Goal: Communication & Community: Share content

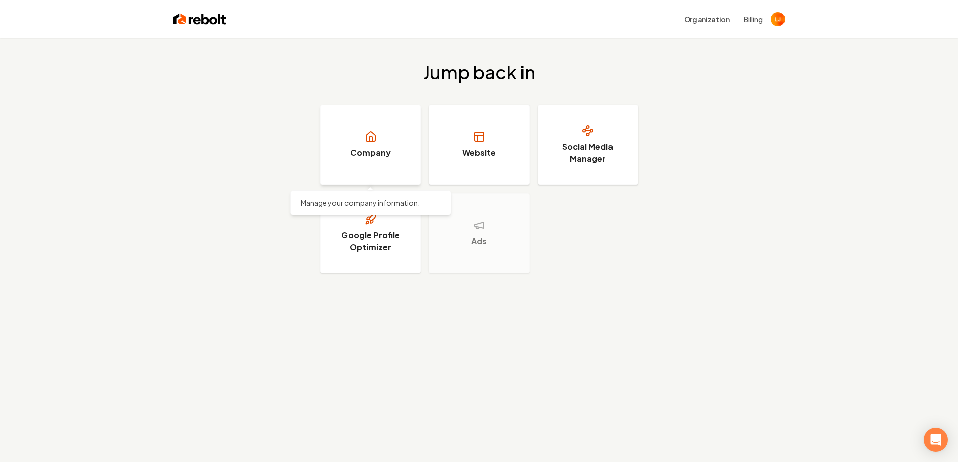
click at [409, 137] on link "Company" at bounding box center [370, 145] width 101 height 80
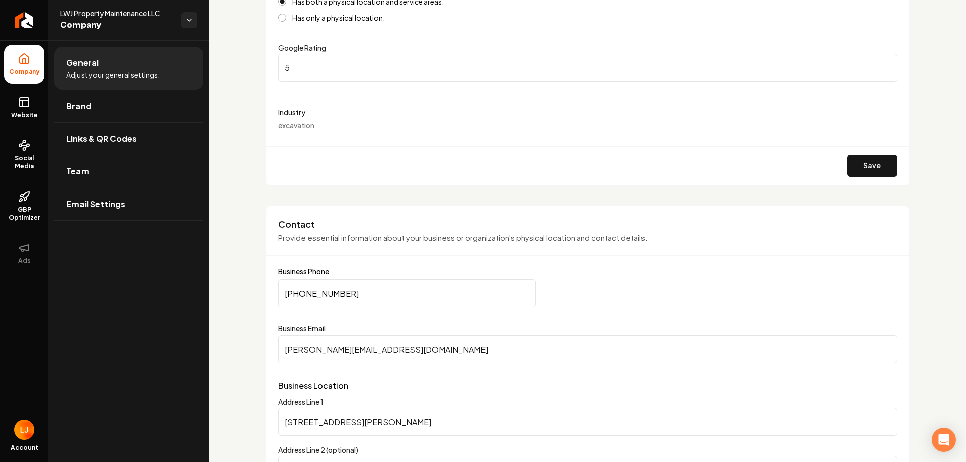
scroll to position [302, 0]
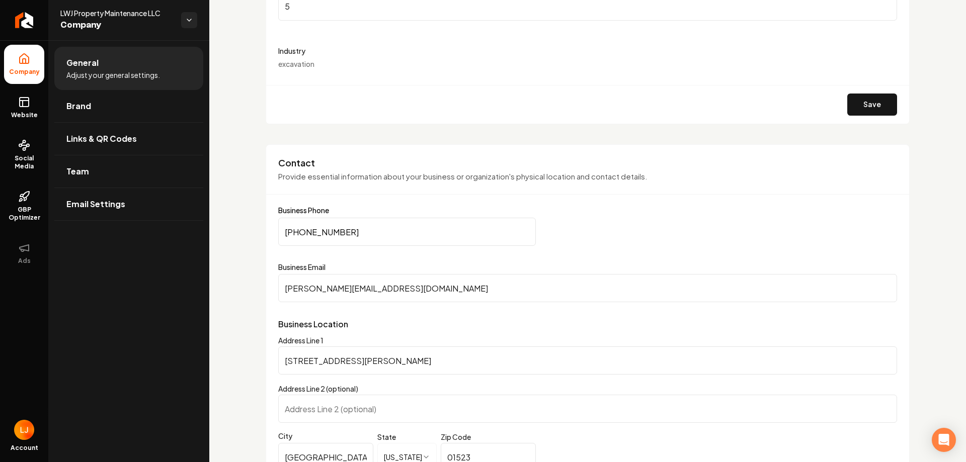
click at [303, 64] on span "excavation" at bounding box center [296, 63] width 36 height 9
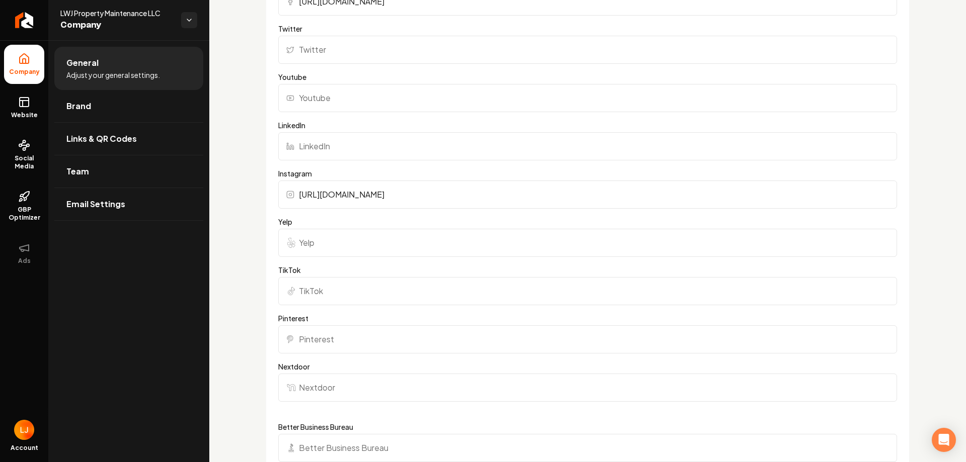
scroll to position [1207, 0]
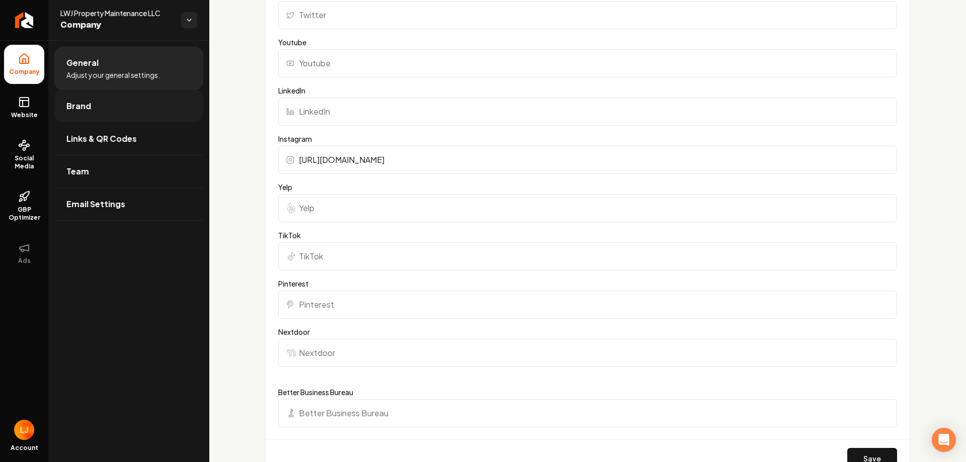
click at [78, 95] on link "Brand" at bounding box center [128, 106] width 149 height 32
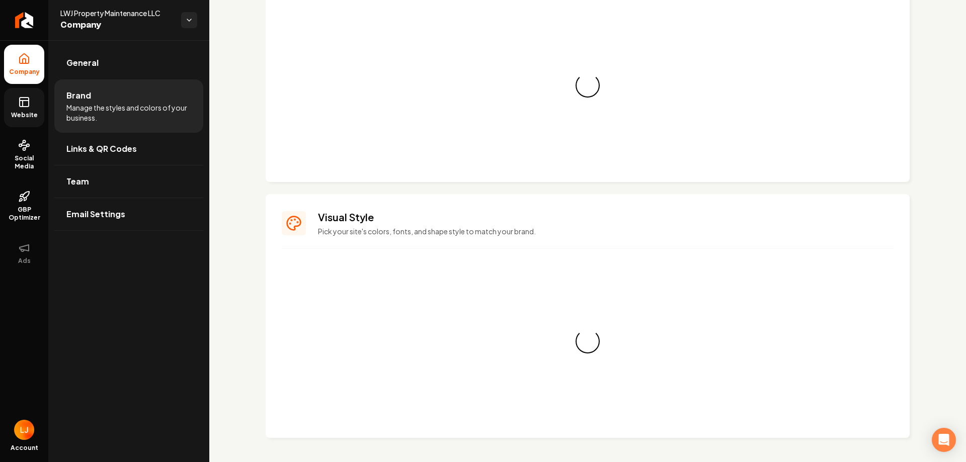
scroll to position [701, 0]
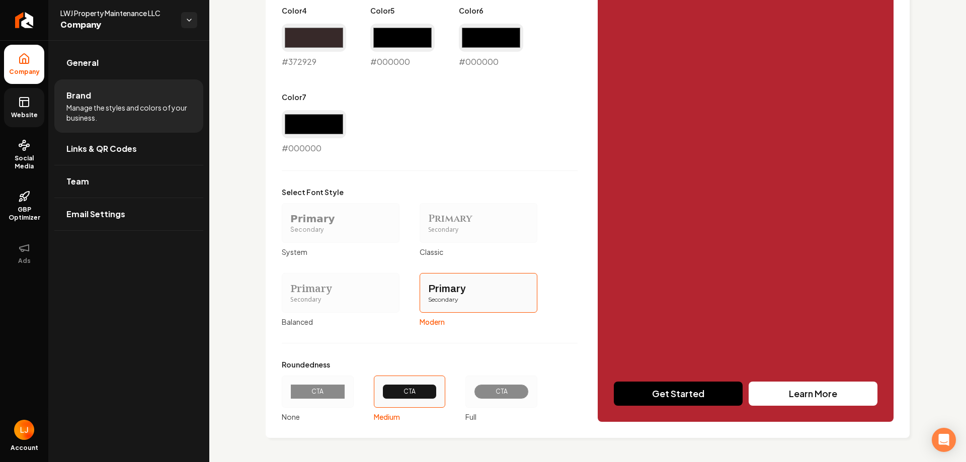
click at [23, 99] on icon at bounding box center [24, 102] width 12 height 12
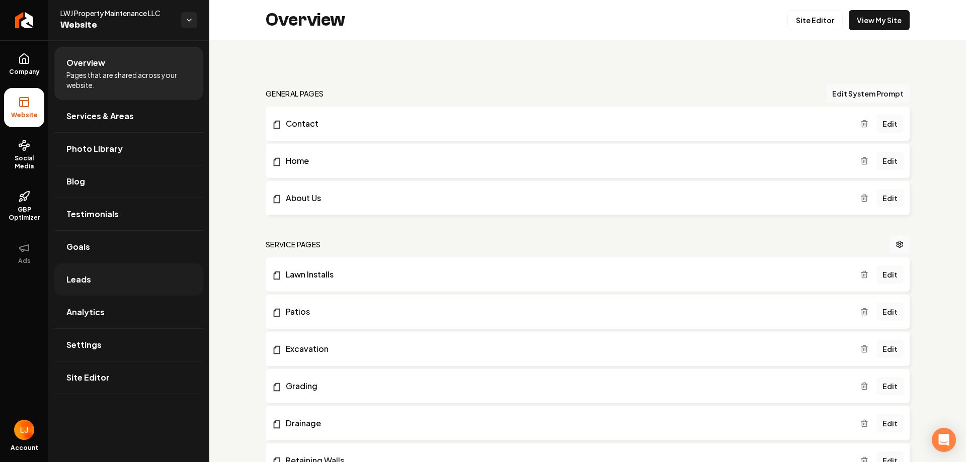
click at [151, 282] on link "Leads" at bounding box center [128, 280] width 149 height 32
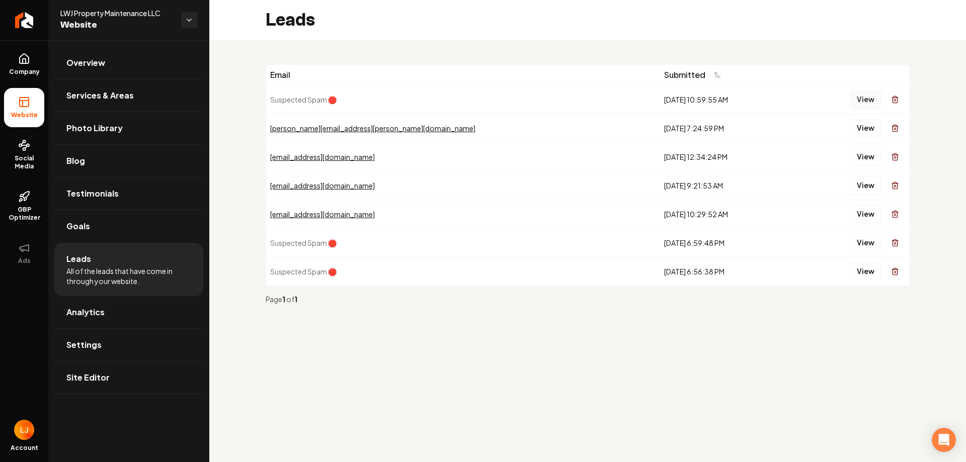
click at [860, 104] on button "View" at bounding box center [865, 100] width 31 height 18
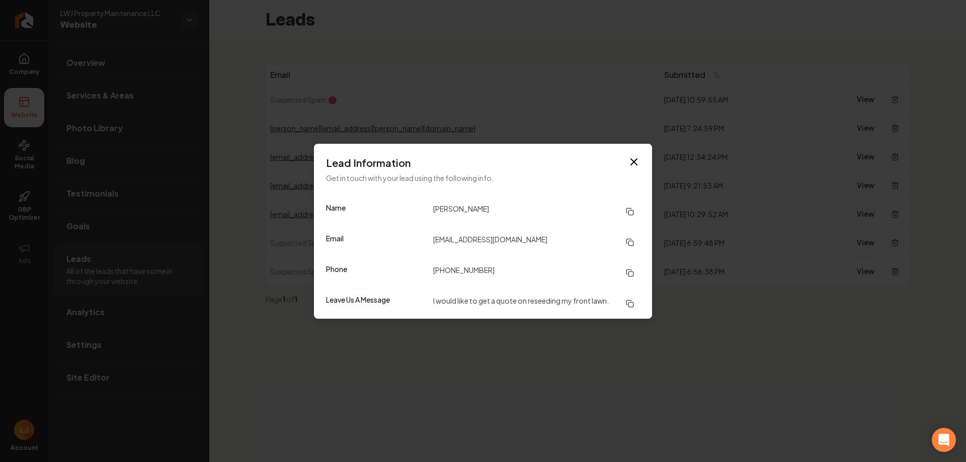
click at [635, 155] on div "Lead Information Get in touch with your lead using the following info." at bounding box center [483, 170] width 338 height 52
click at [633, 159] on icon "button" at bounding box center [634, 162] width 12 height 12
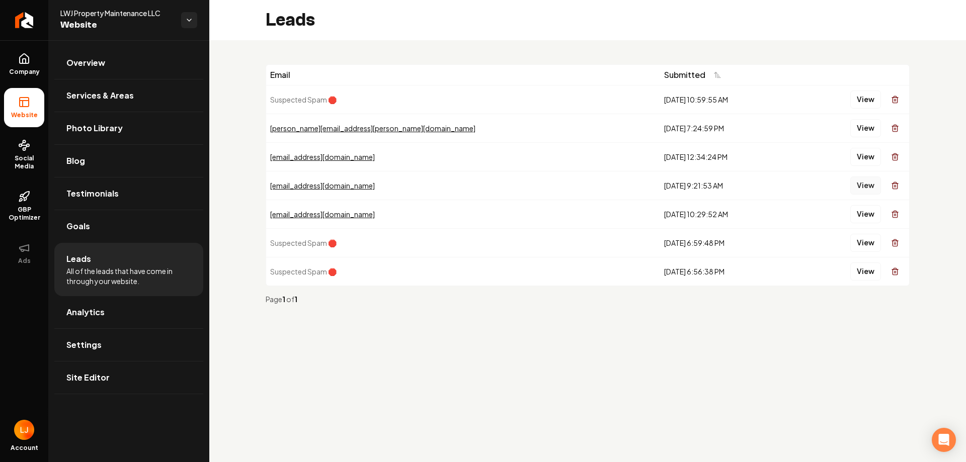
click at [860, 189] on button "View" at bounding box center [865, 186] width 31 height 18
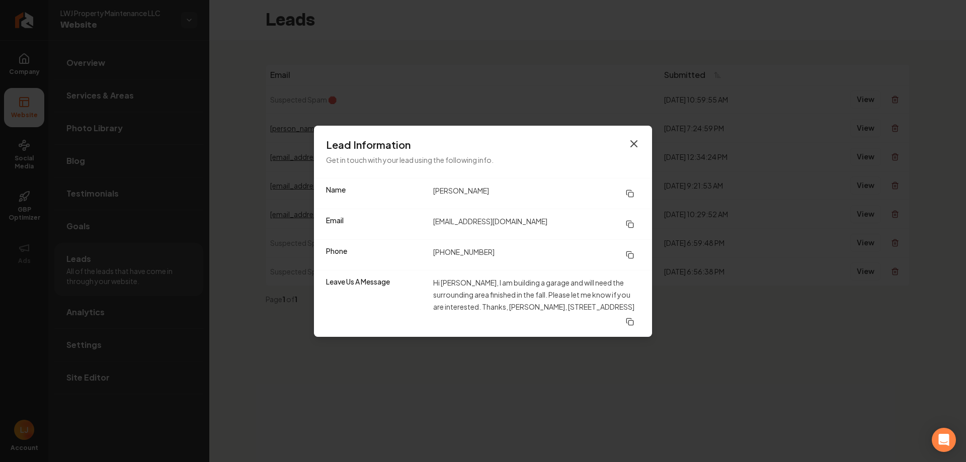
click at [628, 144] on icon "button" at bounding box center [634, 144] width 12 height 12
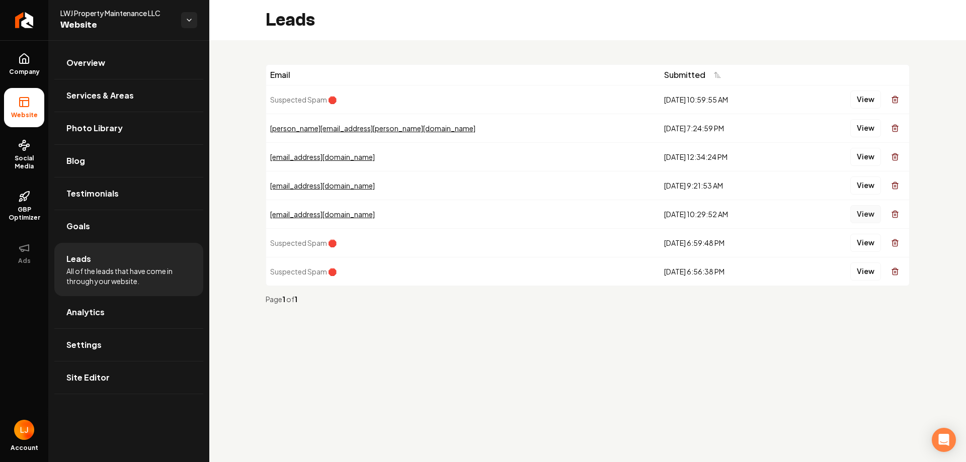
click at [864, 215] on button "View" at bounding box center [865, 214] width 31 height 18
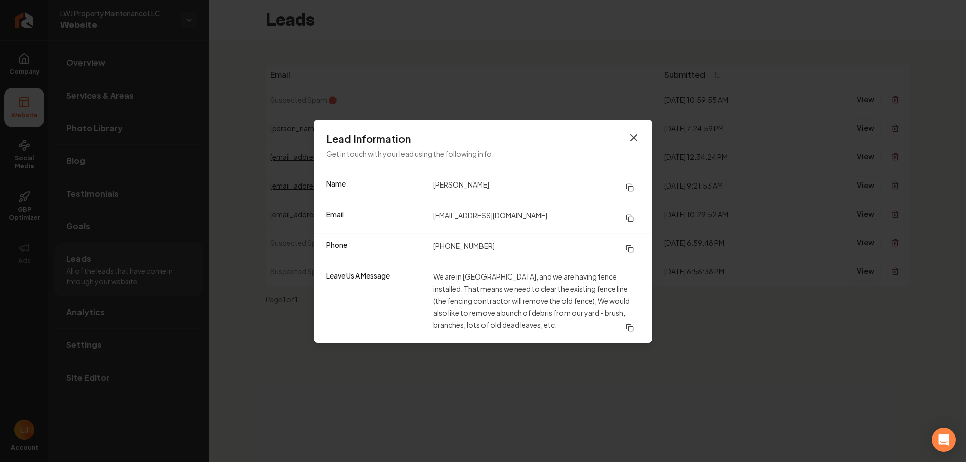
click at [633, 135] on icon "button" at bounding box center [634, 138] width 12 height 12
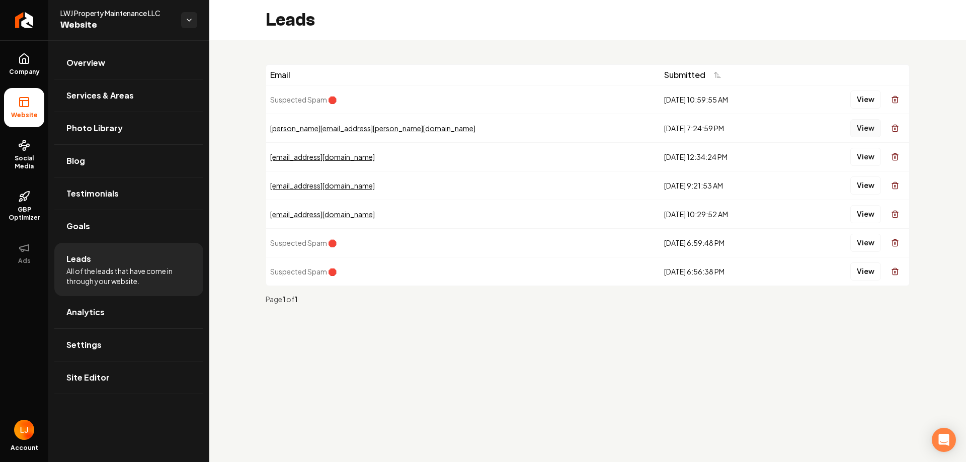
click at [867, 130] on button "View" at bounding box center [865, 128] width 31 height 18
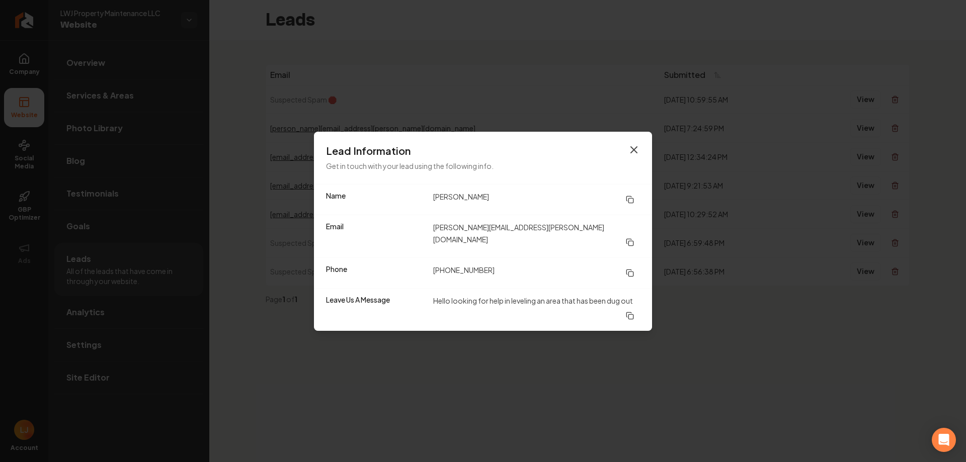
click at [637, 149] on icon "button" at bounding box center [634, 150] width 12 height 12
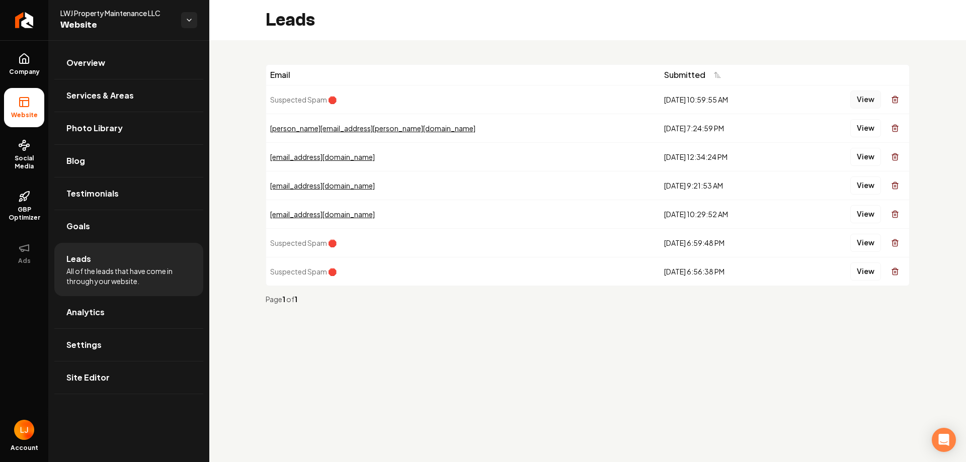
click at [866, 100] on button "View" at bounding box center [865, 100] width 31 height 18
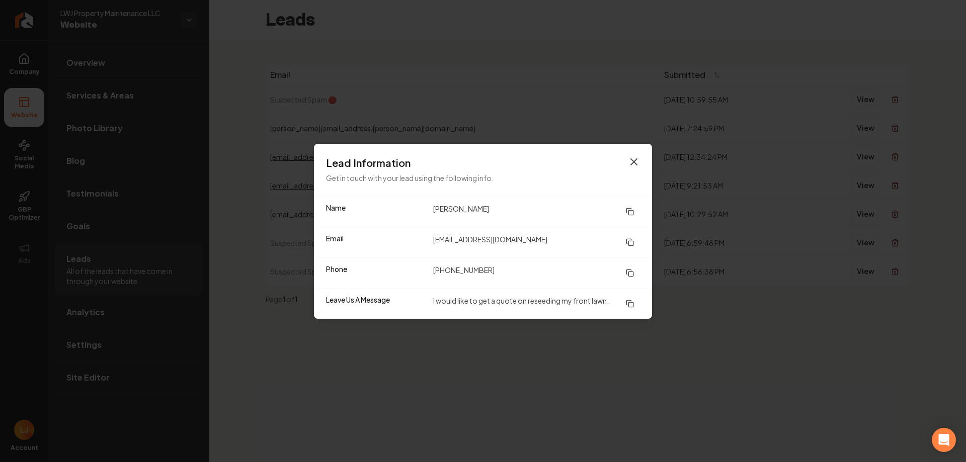
click at [633, 164] on icon "button" at bounding box center [634, 162] width 12 height 12
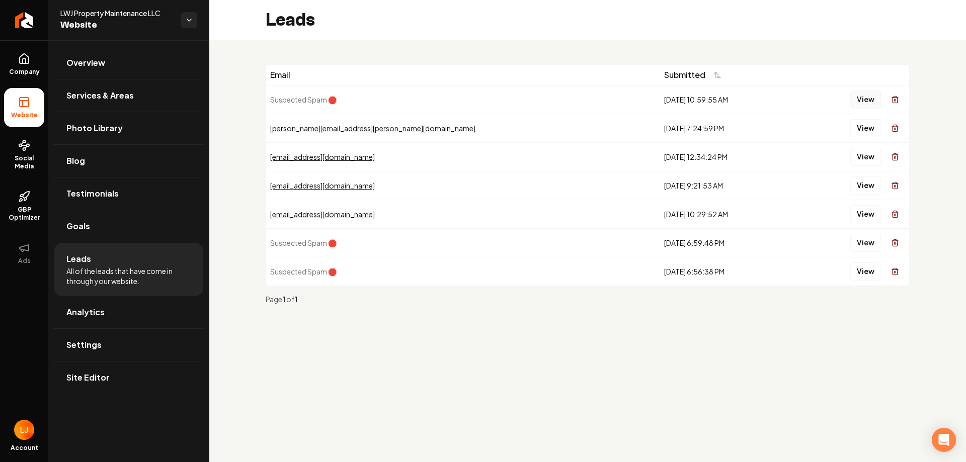
click at [869, 103] on button "View" at bounding box center [865, 100] width 31 height 18
click at [131, 314] on link "Analytics" at bounding box center [128, 312] width 149 height 32
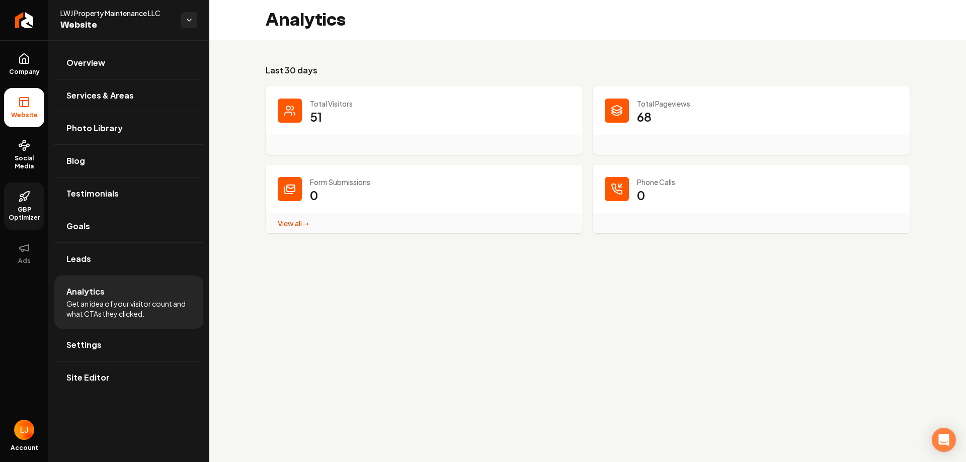
click at [24, 213] on span "GBP Optimizer" at bounding box center [24, 214] width 40 height 16
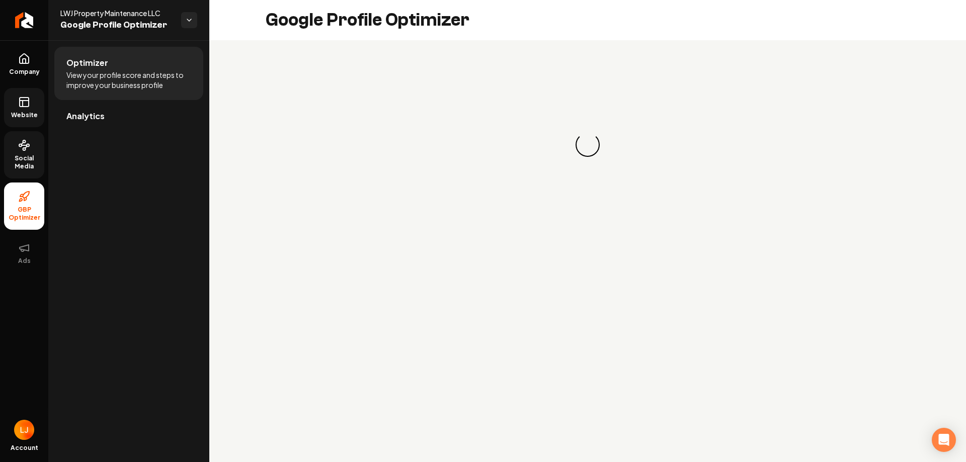
click at [8, 164] on span "Social Media" at bounding box center [24, 162] width 40 height 16
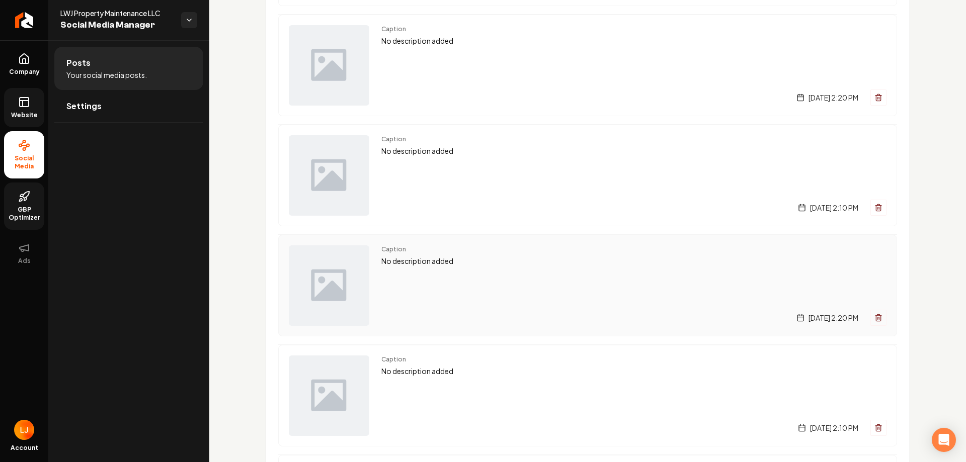
scroll to position [654, 0]
click at [30, 201] on link "GBP Optimizer" at bounding box center [24, 206] width 40 height 47
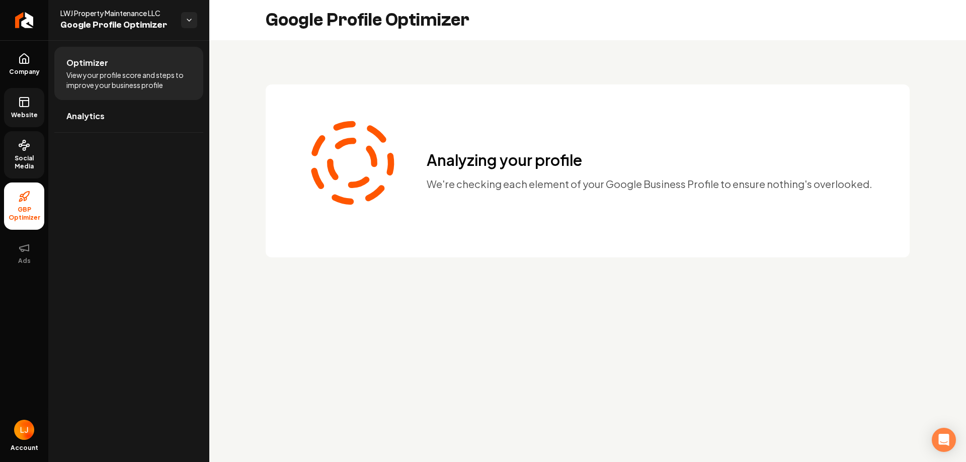
click at [32, 135] on link "Social Media" at bounding box center [24, 154] width 40 height 47
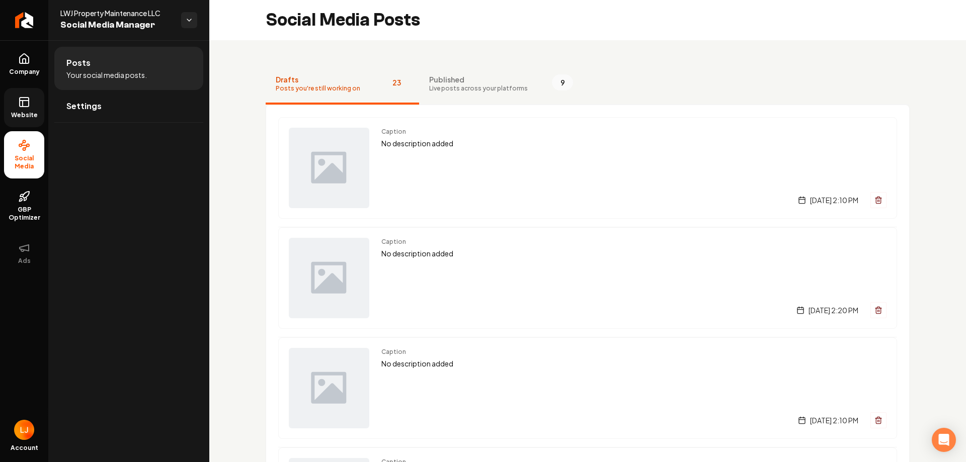
click at [38, 110] on link "Website" at bounding box center [24, 107] width 40 height 39
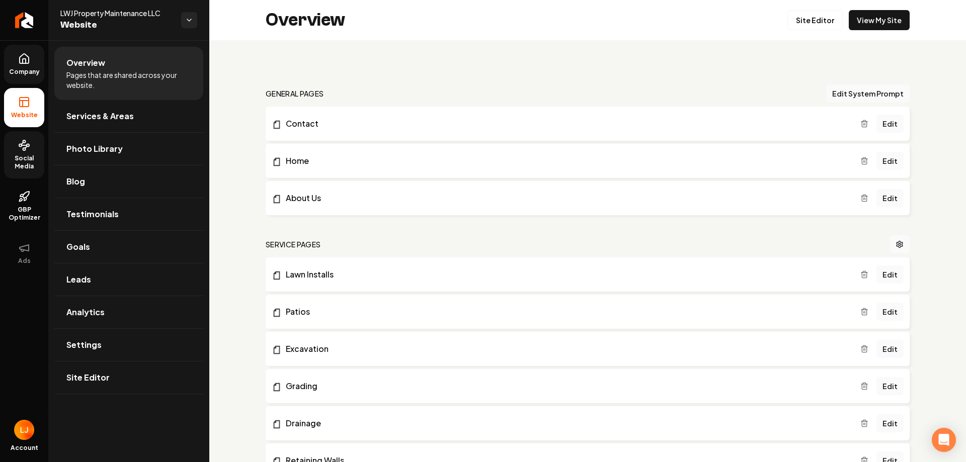
click at [30, 69] on span "Company" at bounding box center [24, 72] width 39 height 8
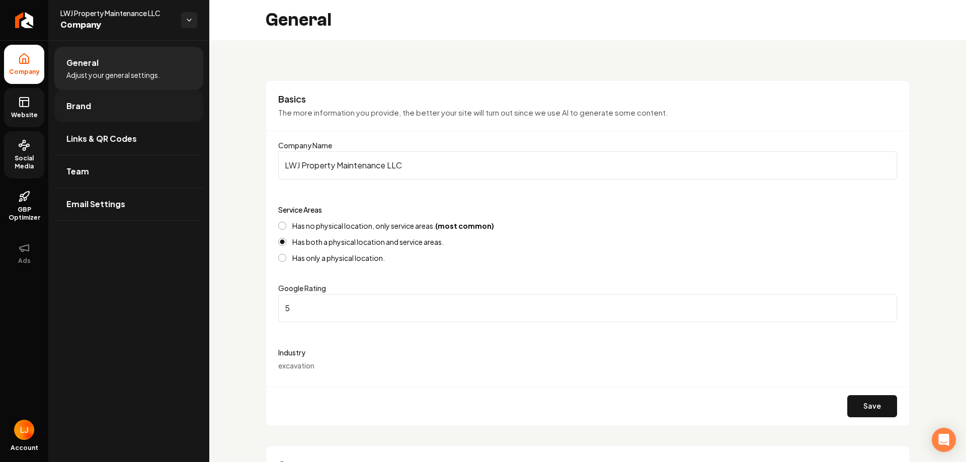
click at [115, 114] on link "Brand" at bounding box center [128, 106] width 149 height 32
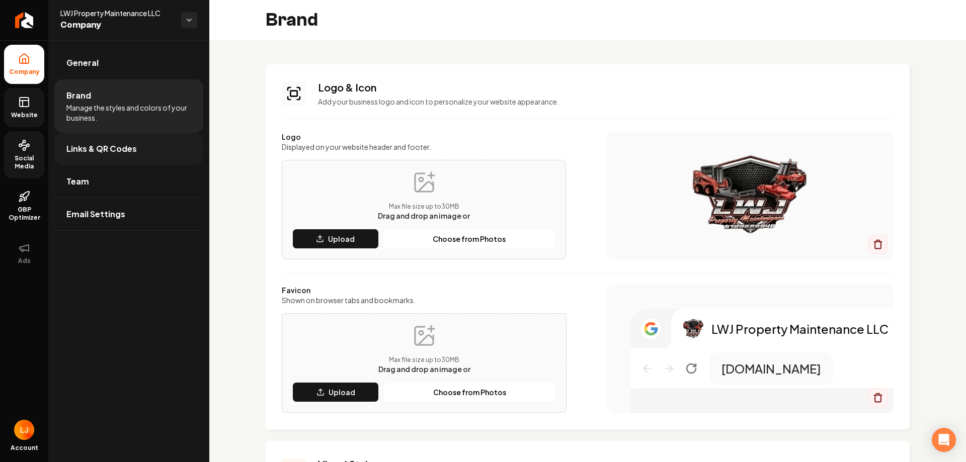
click at [149, 153] on link "Links & QR Codes" at bounding box center [128, 149] width 149 height 32
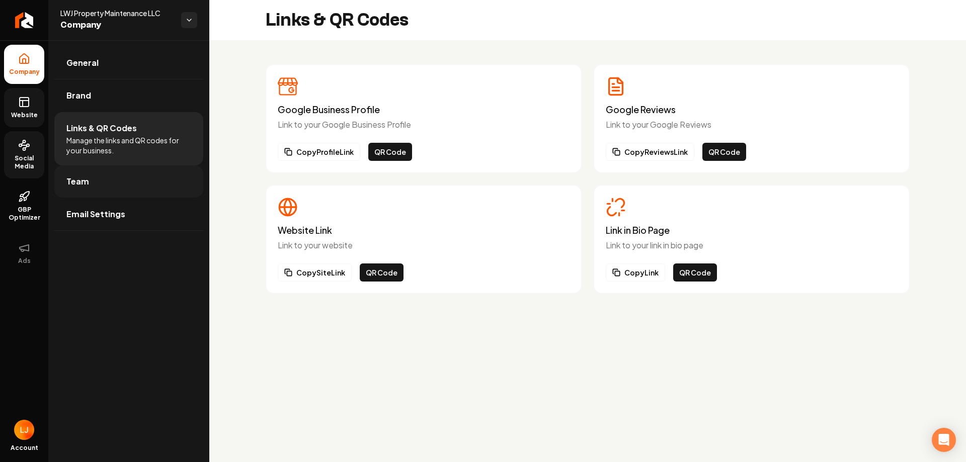
click at [156, 174] on link "Team" at bounding box center [128, 182] width 149 height 32
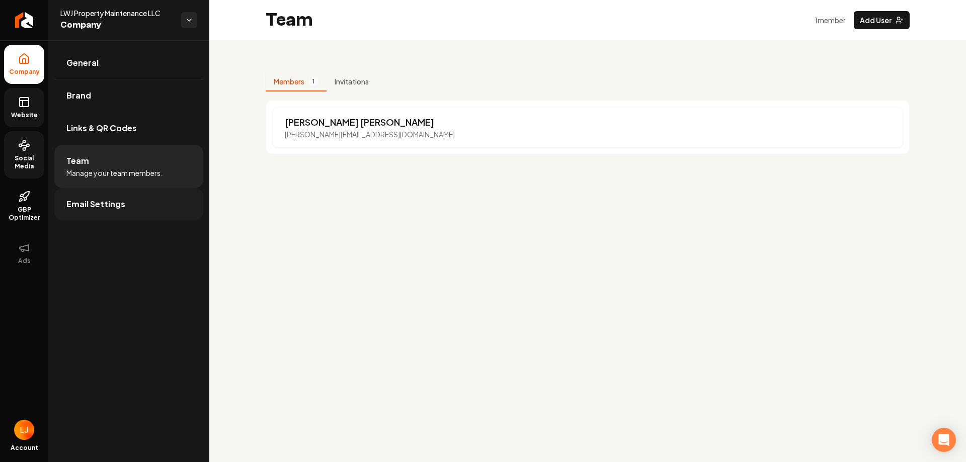
click at [129, 206] on link "Email Settings" at bounding box center [128, 204] width 149 height 32
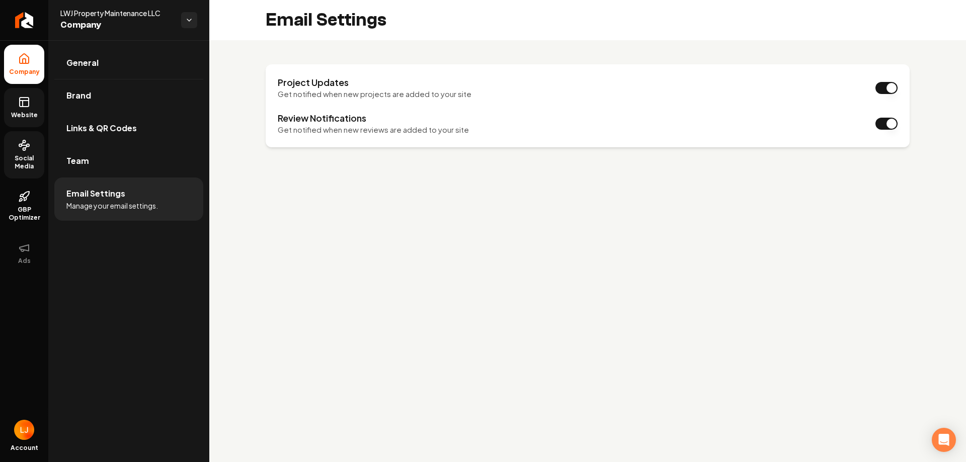
click at [34, 103] on link "Website" at bounding box center [24, 107] width 40 height 39
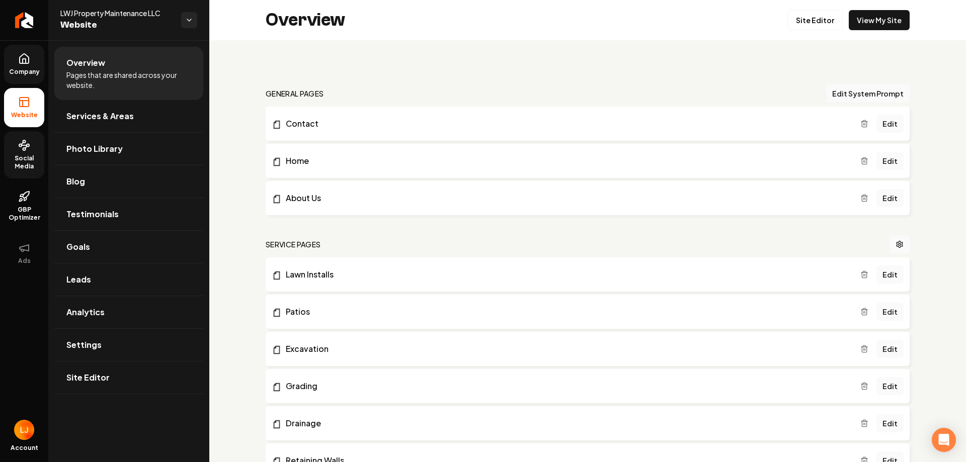
click at [19, 76] on link "Company" at bounding box center [24, 64] width 40 height 39
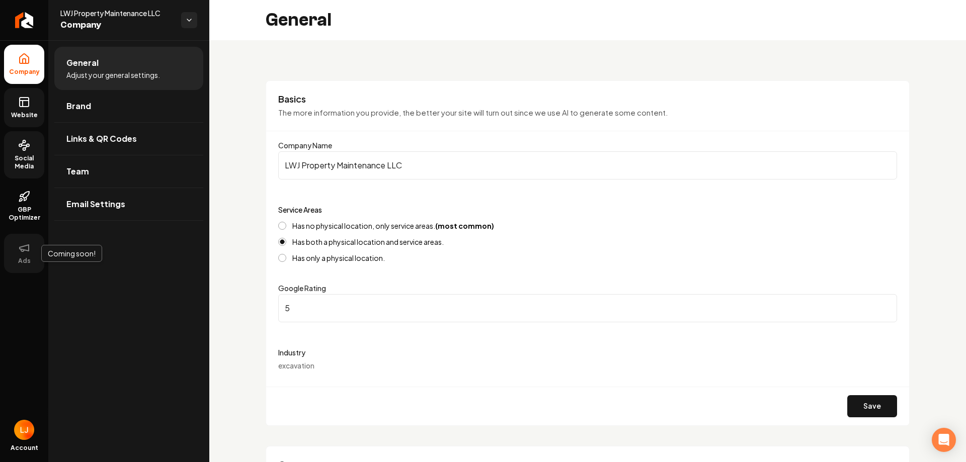
click at [36, 259] on button "Ads" at bounding box center [24, 253] width 40 height 39
click at [14, 199] on link "GBP Optimizer" at bounding box center [24, 206] width 40 height 47
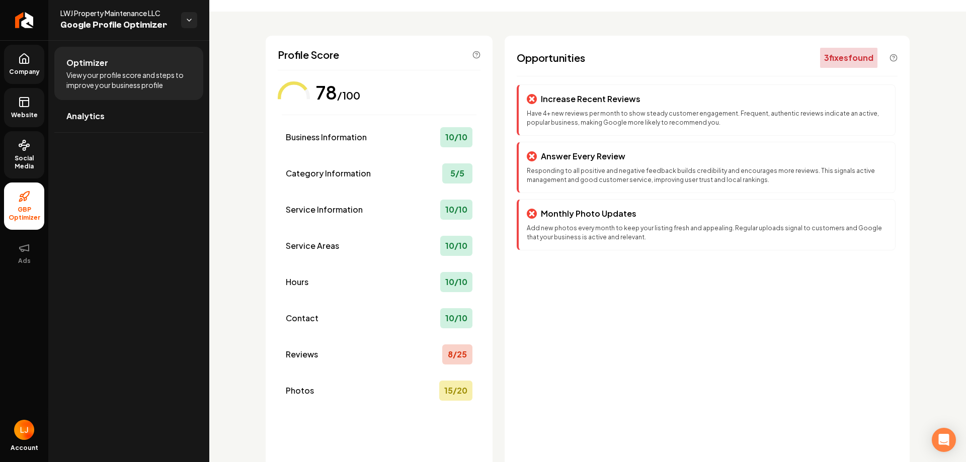
scroll to position [90, 0]
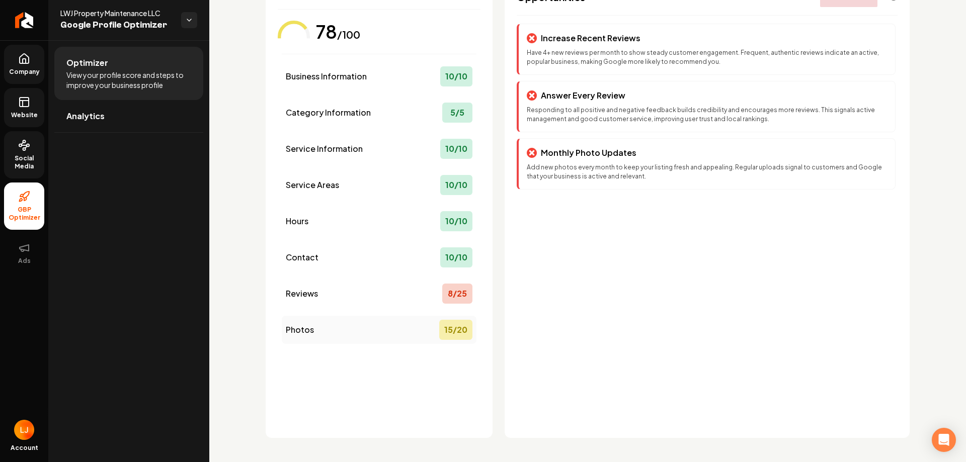
click at [449, 341] on div "Photos 15 / 20" at bounding box center [379, 330] width 195 height 28
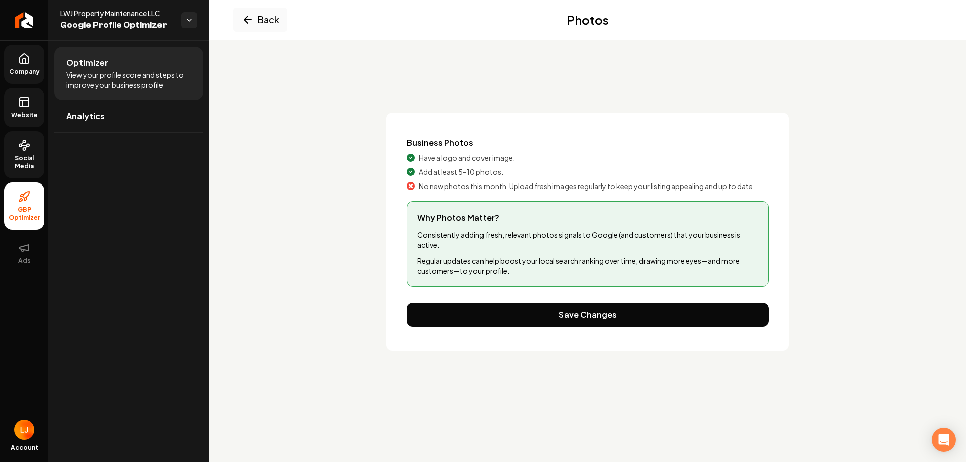
scroll to position [0, 0]
click at [482, 328] on div "Business Photos Have a logo and cover image. Add at least 5–10 photos. No new p…" at bounding box center [587, 232] width 402 height 238
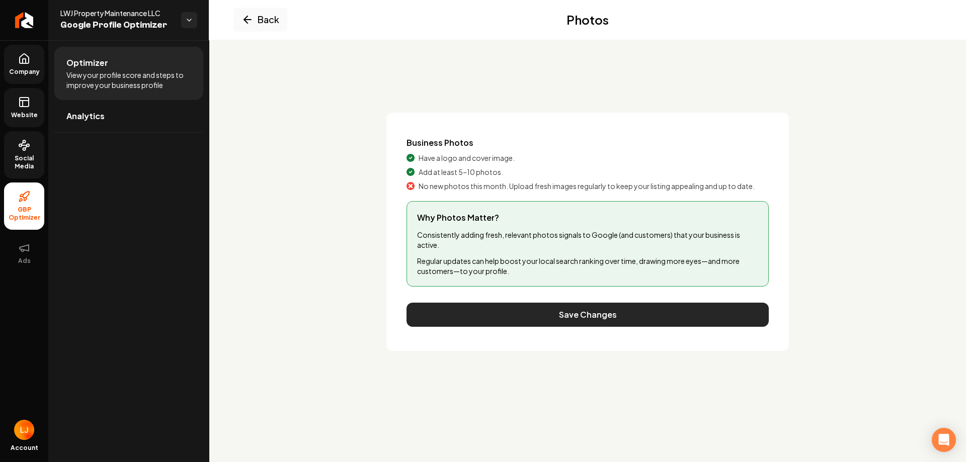
click at [490, 317] on button "Save Changes" at bounding box center [588, 315] width 362 height 24
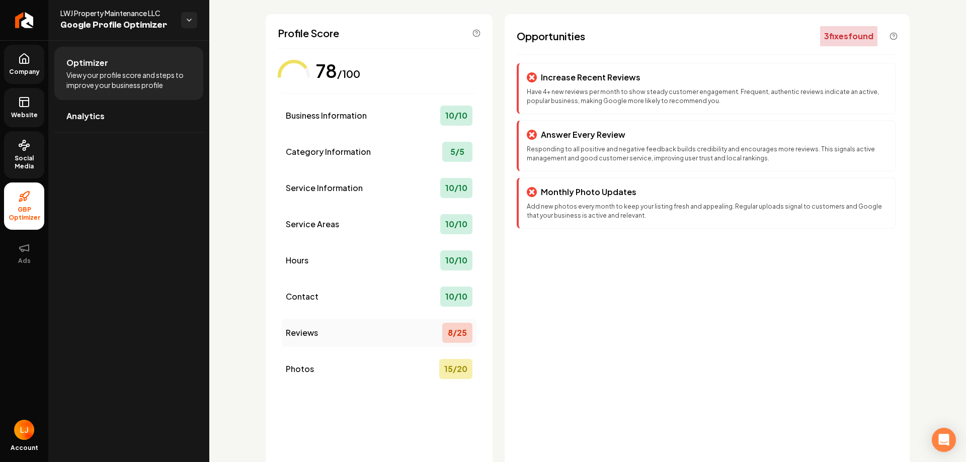
click at [450, 338] on div "8 / 25" at bounding box center [457, 333] width 30 height 20
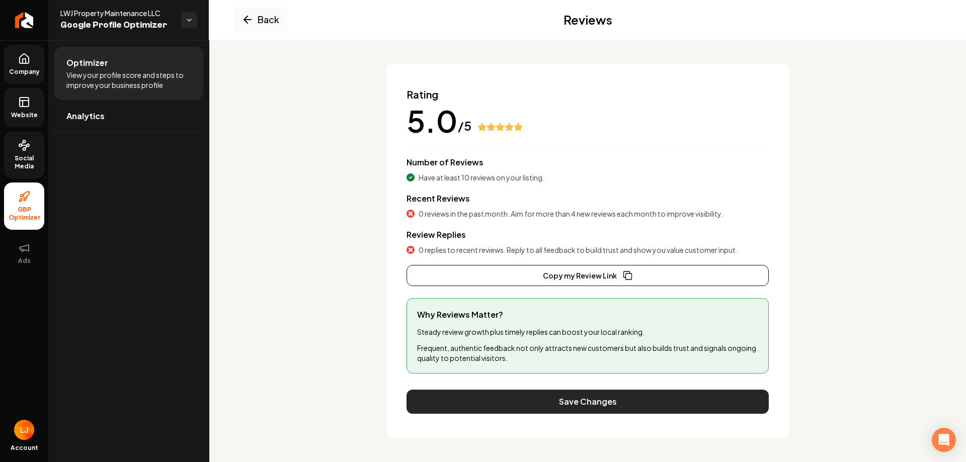
click at [549, 407] on button "Save Changes" at bounding box center [588, 402] width 362 height 24
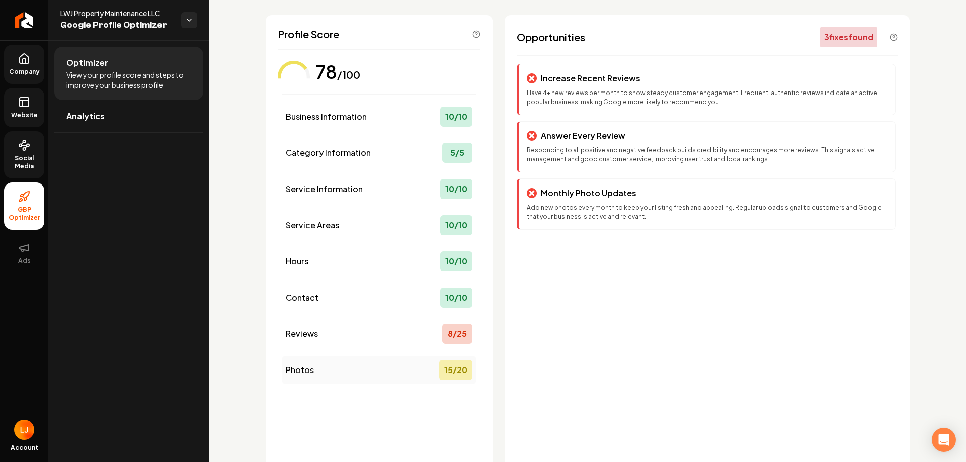
click at [443, 359] on div "Business Information 10 / 10 Category Information 5 / 5 Service Information 10 …" at bounding box center [379, 244] width 195 height 282
click at [448, 364] on div "15 / 20" at bounding box center [455, 370] width 33 height 20
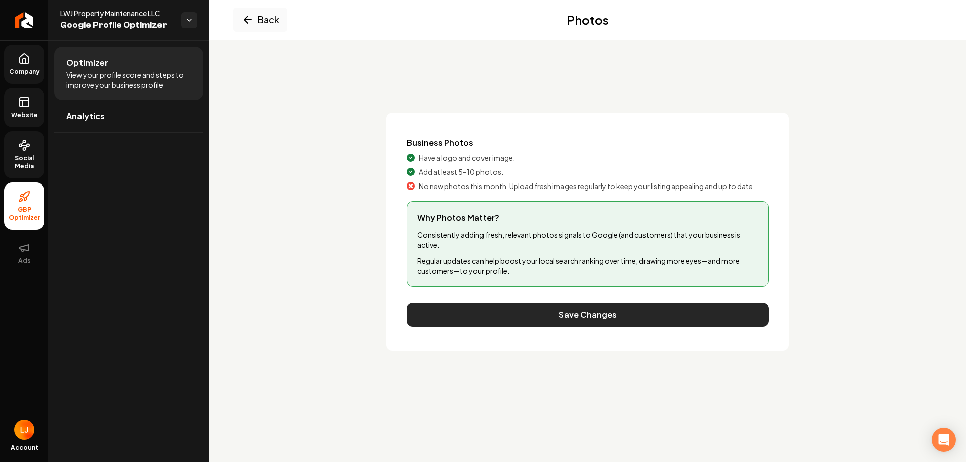
click at [504, 313] on button "Save Changes" at bounding box center [588, 315] width 362 height 24
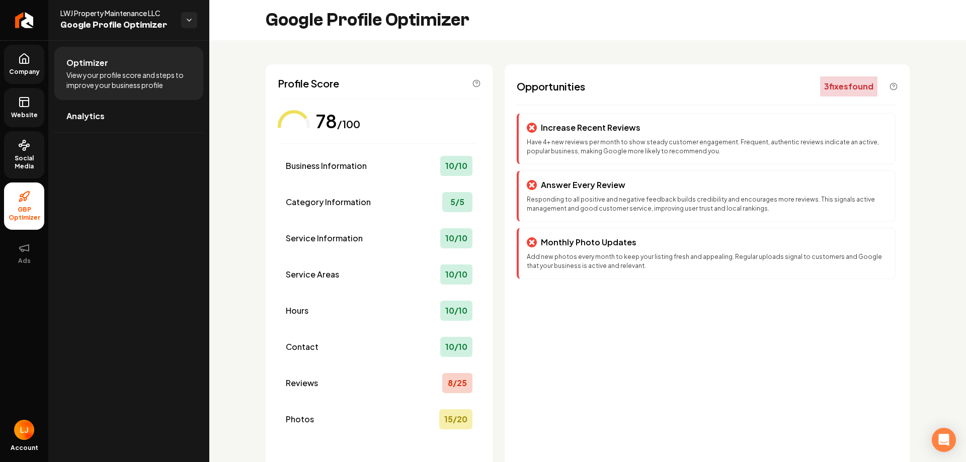
click at [32, 146] on link "Social Media" at bounding box center [24, 154] width 40 height 47
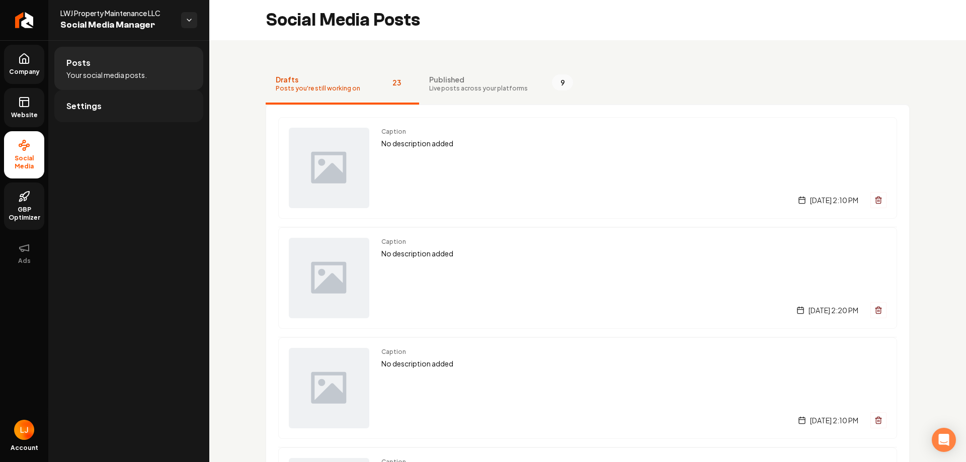
click at [113, 111] on link "Settings" at bounding box center [128, 106] width 149 height 32
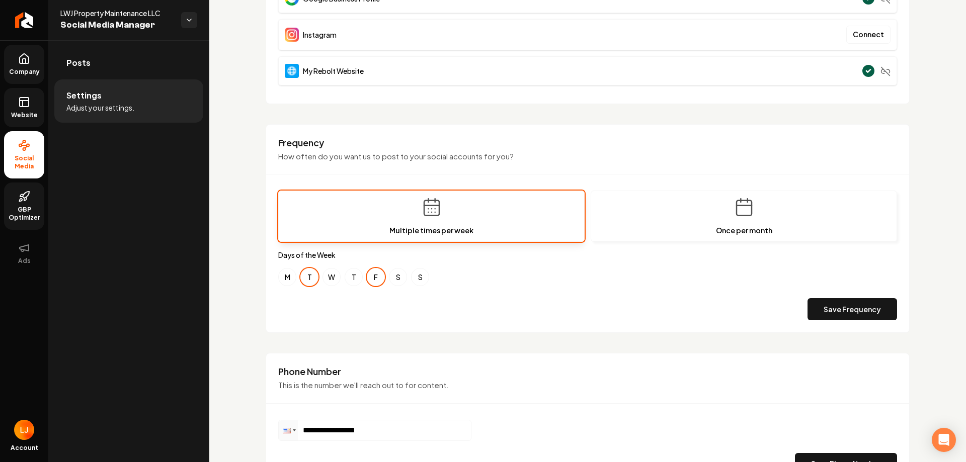
scroll to position [201, 0]
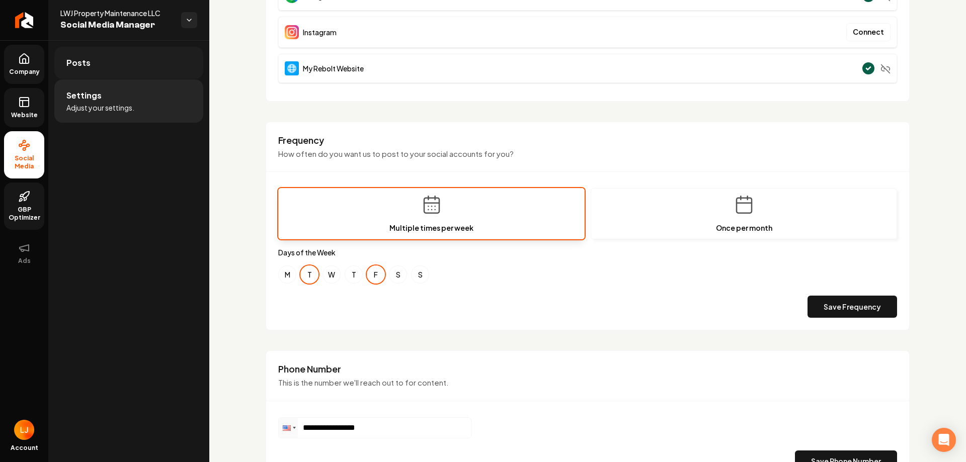
click at [102, 56] on link "Posts" at bounding box center [128, 63] width 149 height 32
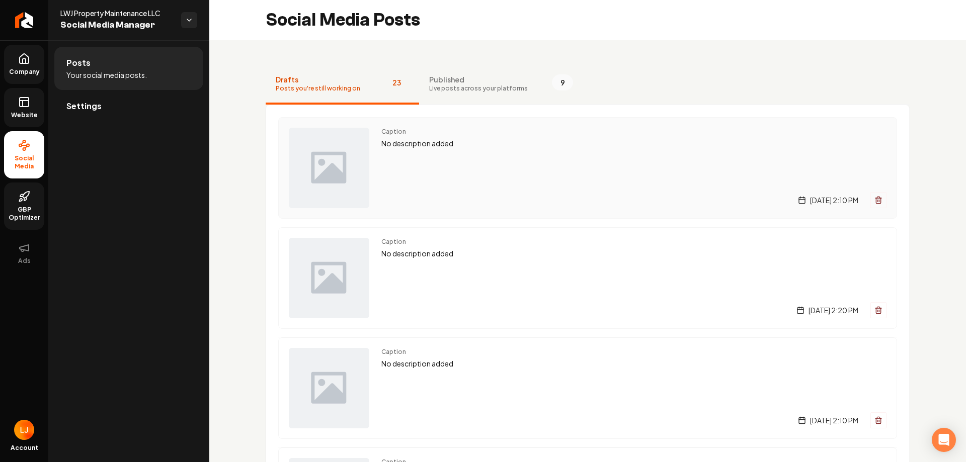
click at [642, 197] on div "[DATE] 2:10 PM" at bounding box center [633, 200] width 505 height 16
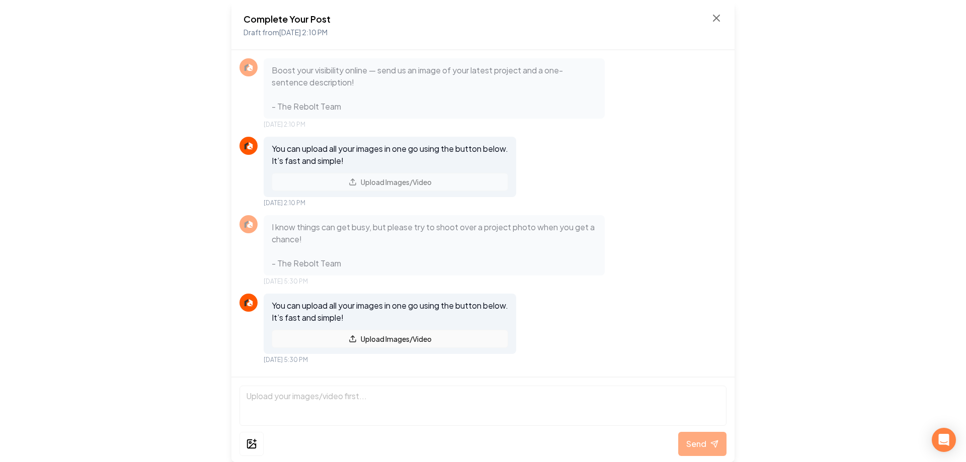
click at [458, 334] on button "Upload Images/Video" at bounding box center [390, 339] width 236 height 18
click at [431, 337] on button "Upload Images/Video" at bounding box center [390, 339] width 236 height 18
click at [438, 338] on button "Upload Images/Video" at bounding box center [390, 339] width 236 height 18
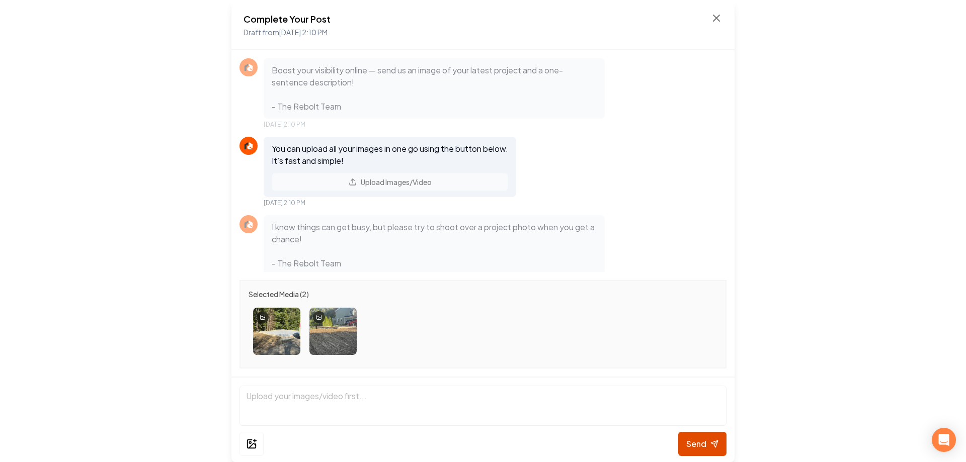
click at [701, 442] on span "Send" at bounding box center [696, 444] width 20 height 12
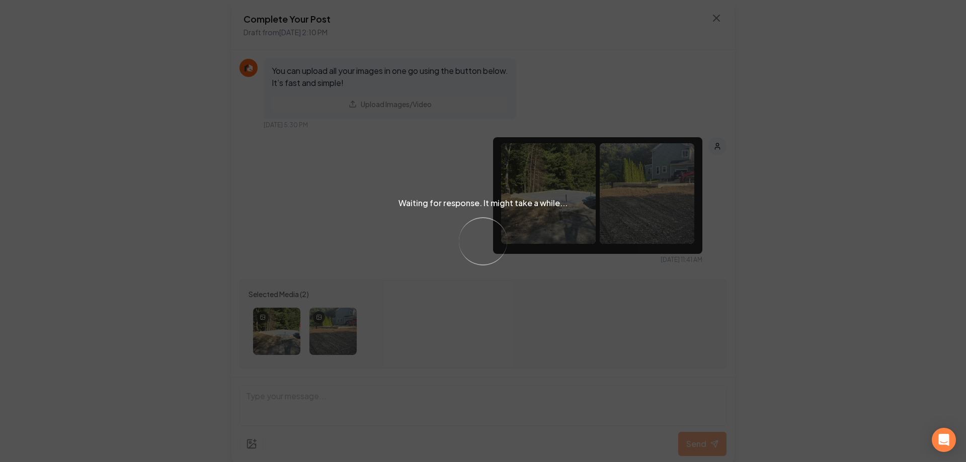
scroll to position [185, 0]
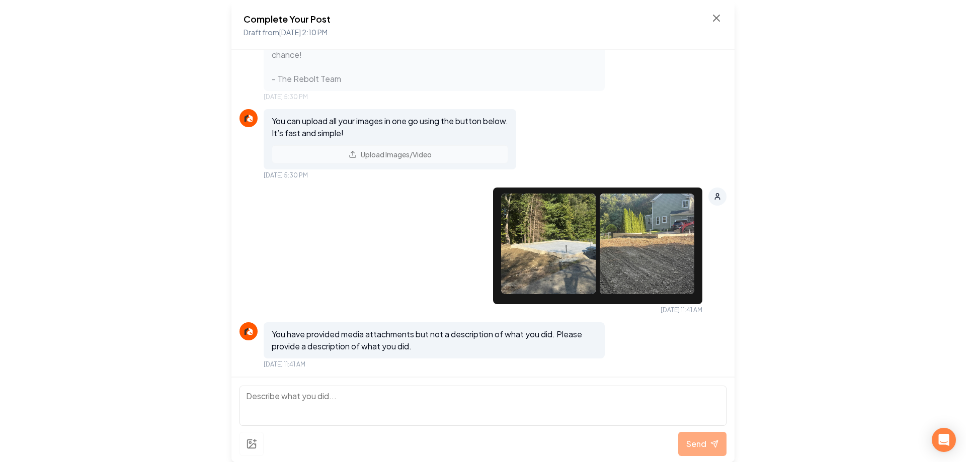
click at [410, 410] on textarea at bounding box center [482, 406] width 487 height 40
click at [713, 398] on textarea "we recently dug this foundation and rasied the grade around the foundation. nex…" at bounding box center [482, 406] width 487 height 40
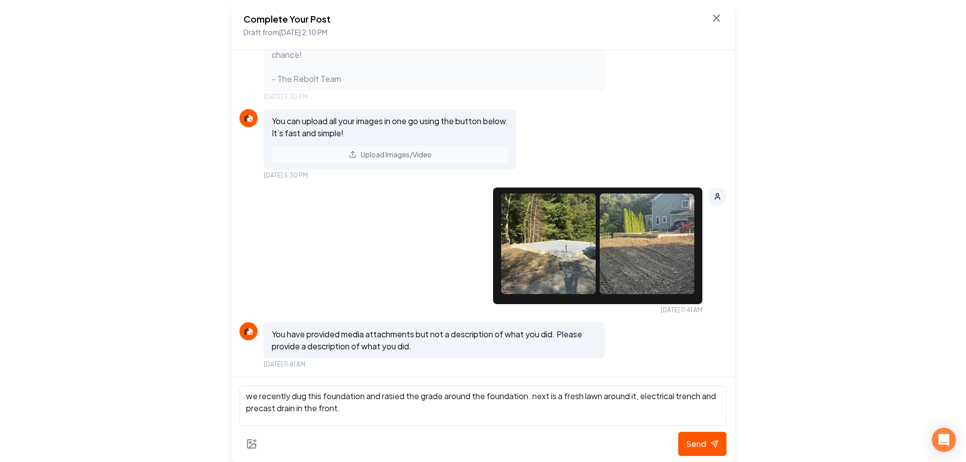
type textarea "we recently dug this foundation and rasied the grade around the foundation. nex…"
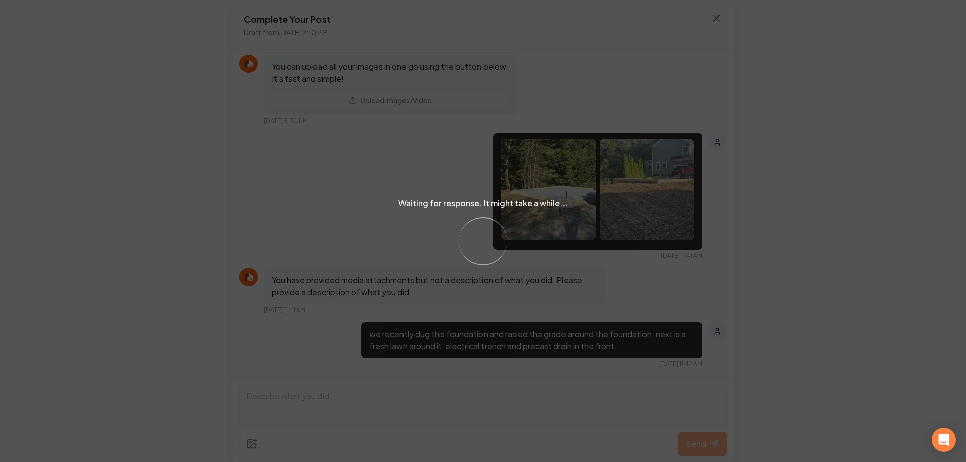
scroll to position [330, 0]
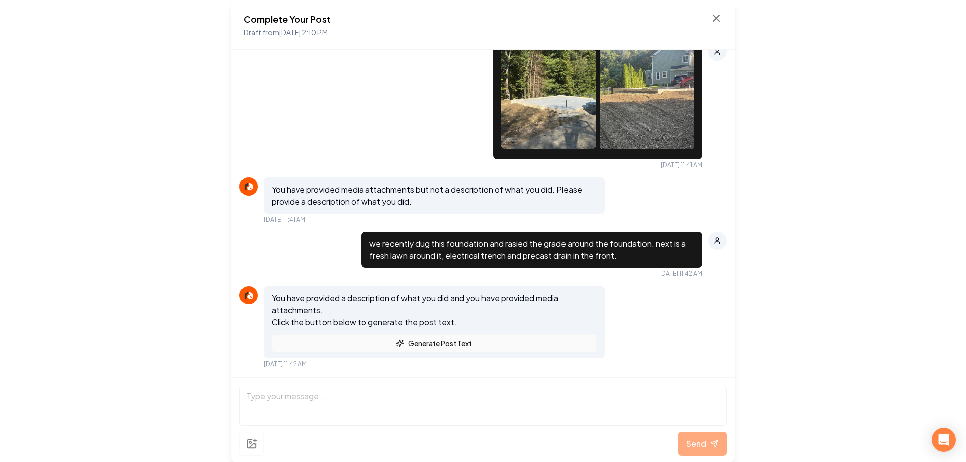
click at [399, 346] on icon at bounding box center [400, 344] width 8 height 8
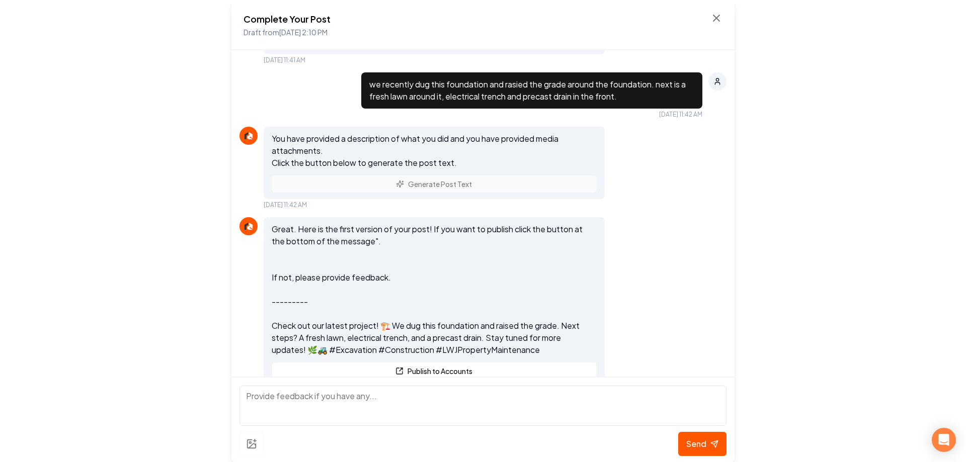
scroll to position [517, 0]
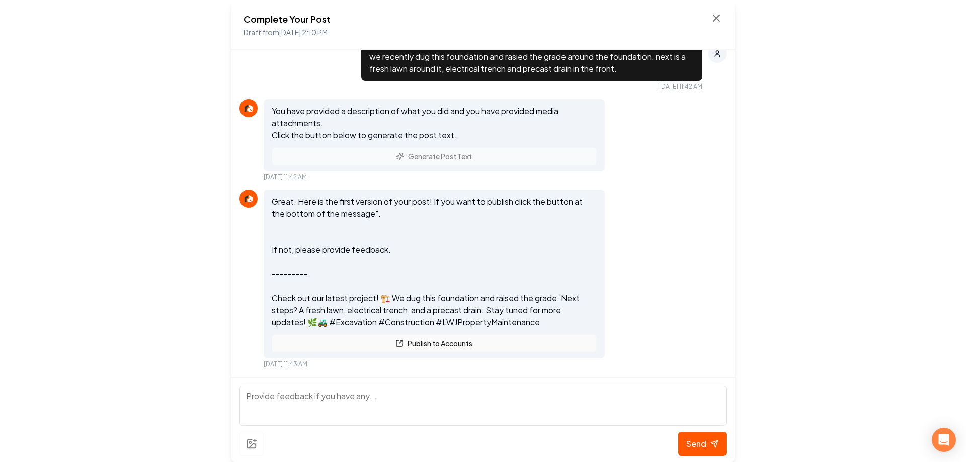
click at [405, 347] on button "Publish to Accounts" at bounding box center [434, 344] width 325 height 18
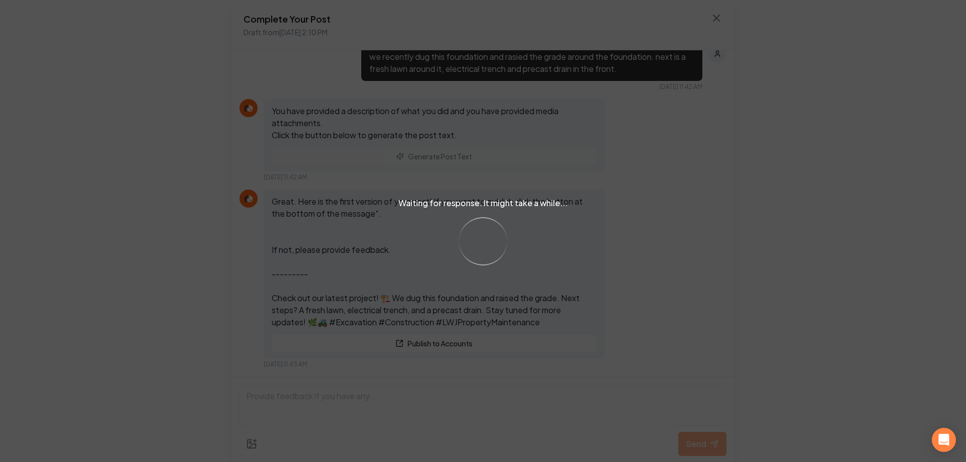
scroll to position [559, 0]
